Goal: Information Seeking & Learning: Learn about a topic

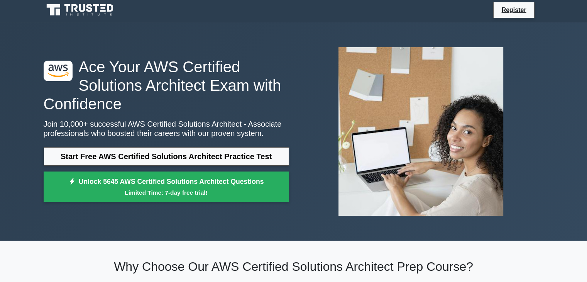
scroll to position [3, 0]
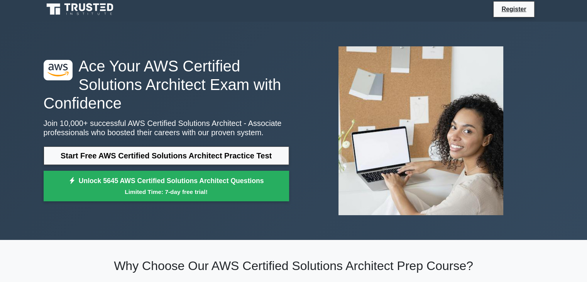
click at [159, 128] on p "Join 10,000+ successful AWS Certified Solutions Architect - Associate professio…" at bounding box center [167, 128] width 246 height 19
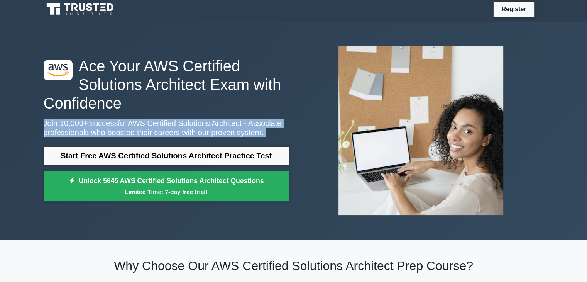
click at [159, 128] on p "Join 10,000+ successful AWS Certified Solutions Architect - Associate professio…" at bounding box center [167, 128] width 246 height 19
click at [211, 126] on p "Join 10,000+ successful AWS Certified Solutions Architect - Associate professio…" at bounding box center [167, 128] width 246 height 19
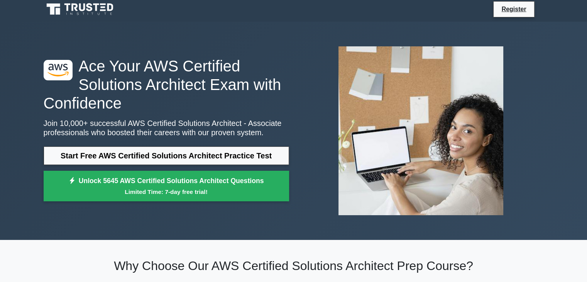
drag, startPoint x: 211, startPoint y: 126, endPoint x: 227, endPoint y: 95, distance: 34.7
click at [227, 95] on div ".st0{fill:#252F3E;} .st1{fill-rule:evenodd;clip-rule:evenodd;fill:#FF9900;} Ace…" at bounding box center [166, 131] width 255 height 149
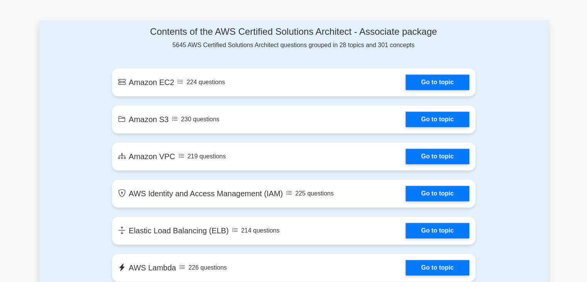
scroll to position [417, 0]
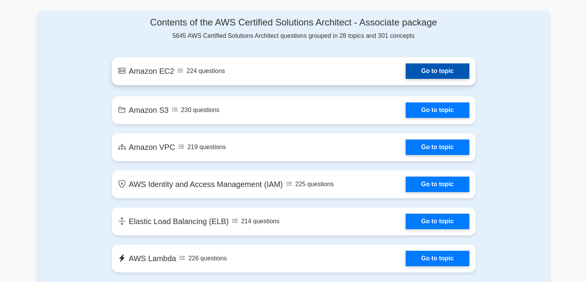
click at [406, 67] on link "Go to topic" at bounding box center [437, 70] width 63 height 15
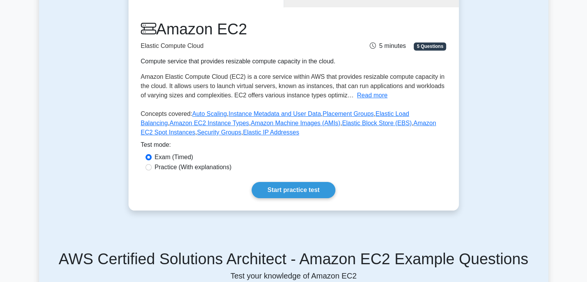
scroll to position [89, 0]
click at [212, 161] on div "Exam (Timed)" at bounding box center [294, 157] width 297 height 9
click at [211, 169] on label "Practice (With explanations)" at bounding box center [193, 167] width 77 height 9
click at [152, 169] on input "Practice (With explanations)" at bounding box center [149, 167] width 6 height 6
radio input "true"
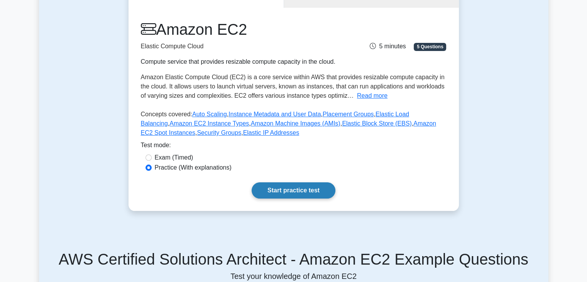
click at [305, 186] on link "Start practice test" at bounding box center [294, 190] width 84 height 16
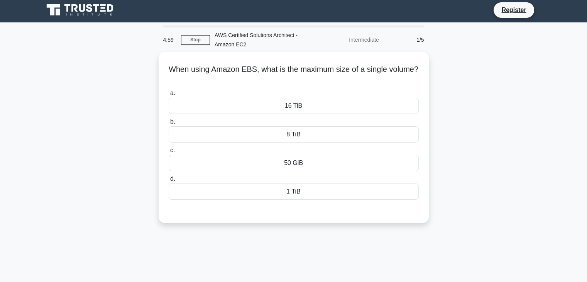
scroll to position [3, 0]
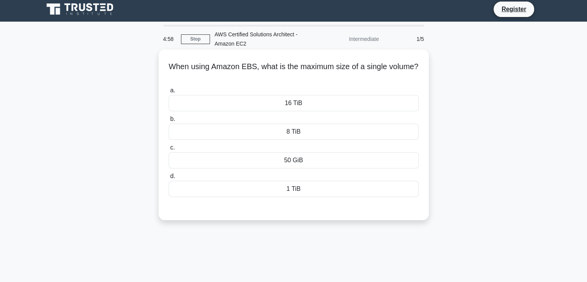
click at [261, 67] on h5 "When using Amazon EBS, what is the maximum size of a single volume? .spinner_0X…" at bounding box center [294, 71] width 252 height 19
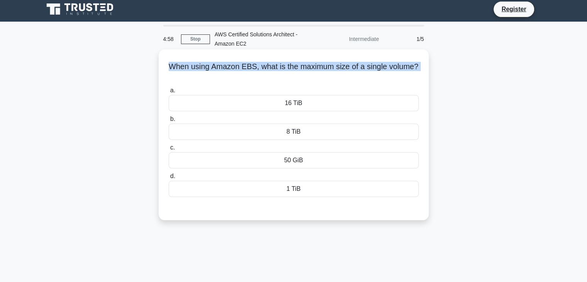
click at [261, 67] on h5 "When using Amazon EBS, what is the maximum size of a single volume? .spinner_0X…" at bounding box center [294, 71] width 252 height 19
click at [304, 70] on h5 "When using Amazon EBS, what is the maximum size of a single volume? .spinner_0X…" at bounding box center [294, 71] width 252 height 19
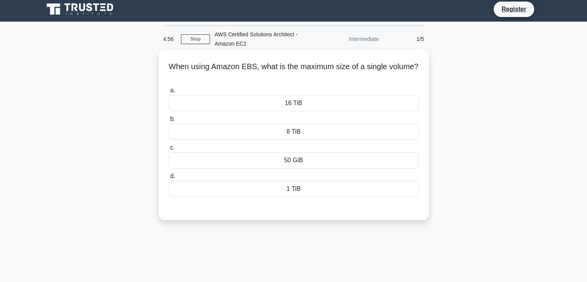
click at [309, 99] on div "16 TiB" at bounding box center [294, 103] width 250 height 16
click at [169, 93] on input "a. 16 TiB" at bounding box center [169, 90] width 0 height 5
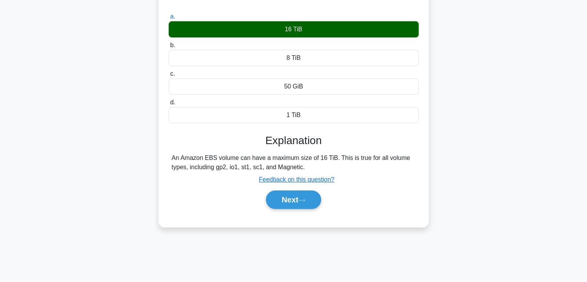
scroll to position [79, 0]
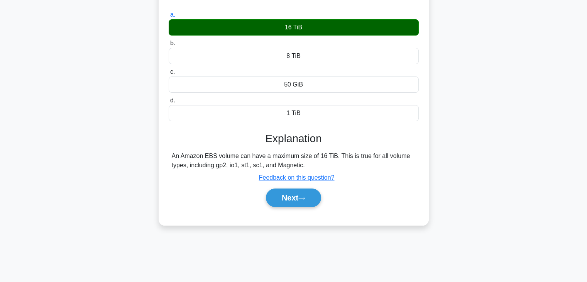
click at [247, 171] on div "Explanation An Amazon EBS volume can have a maximum size of 16 TiB. This is tru…" at bounding box center [294, 171] width 250 height 78
